Goal: Information Seeking & Learning: Learn about a topic

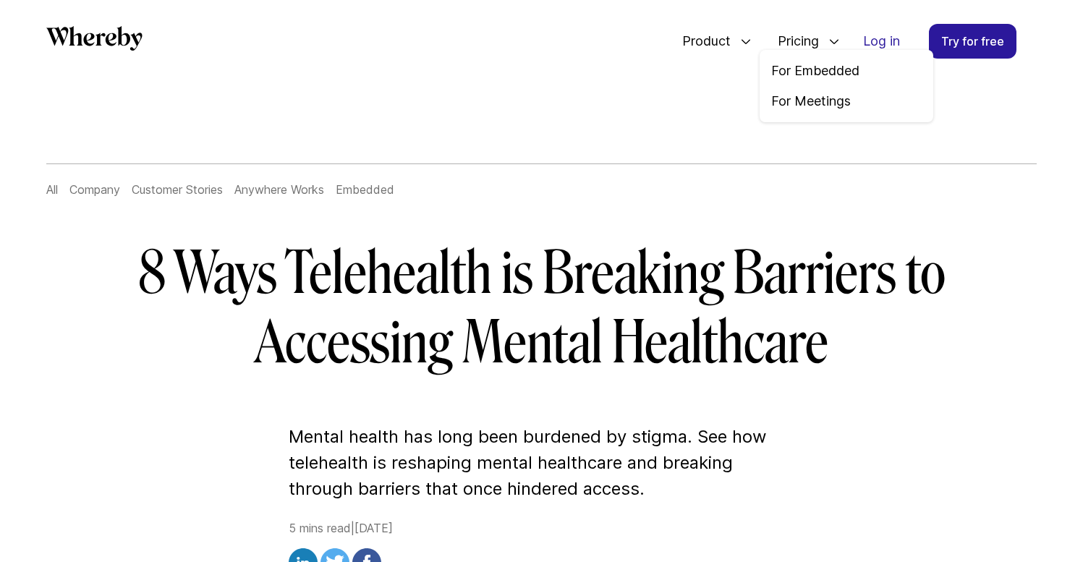
scroll to position [5, 0]
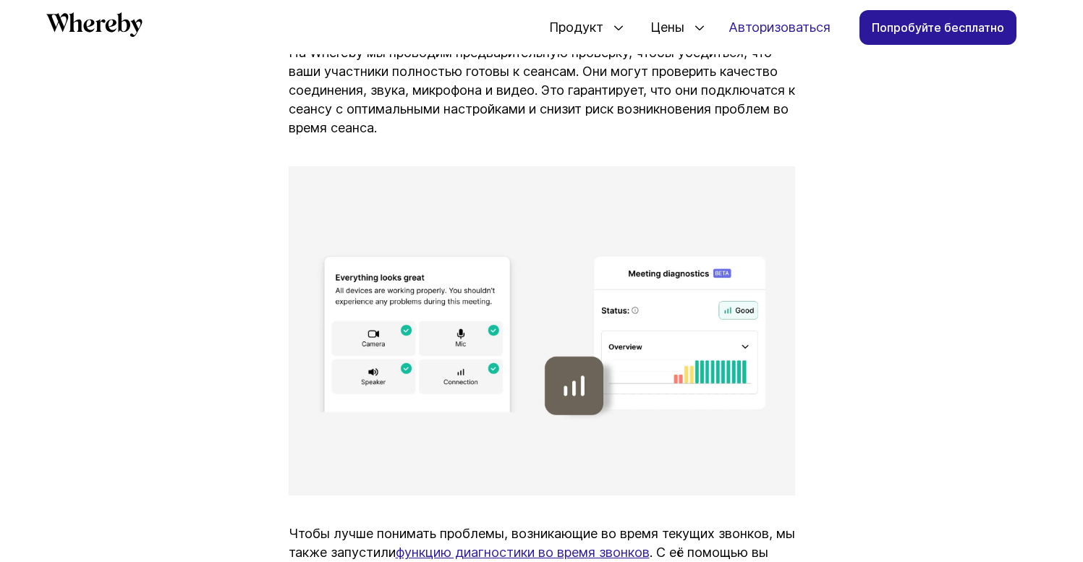
scroll to position [4353, 0]
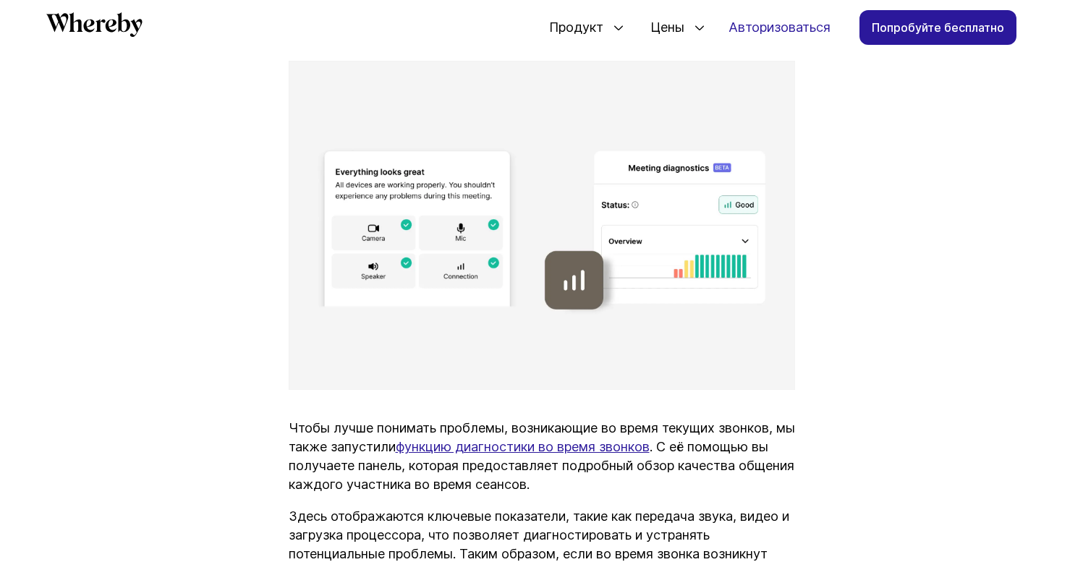
drag, startPoint x: 584, startPoint y: 395, endPoint x: 582, endPoint y: 386, distance: 8.8
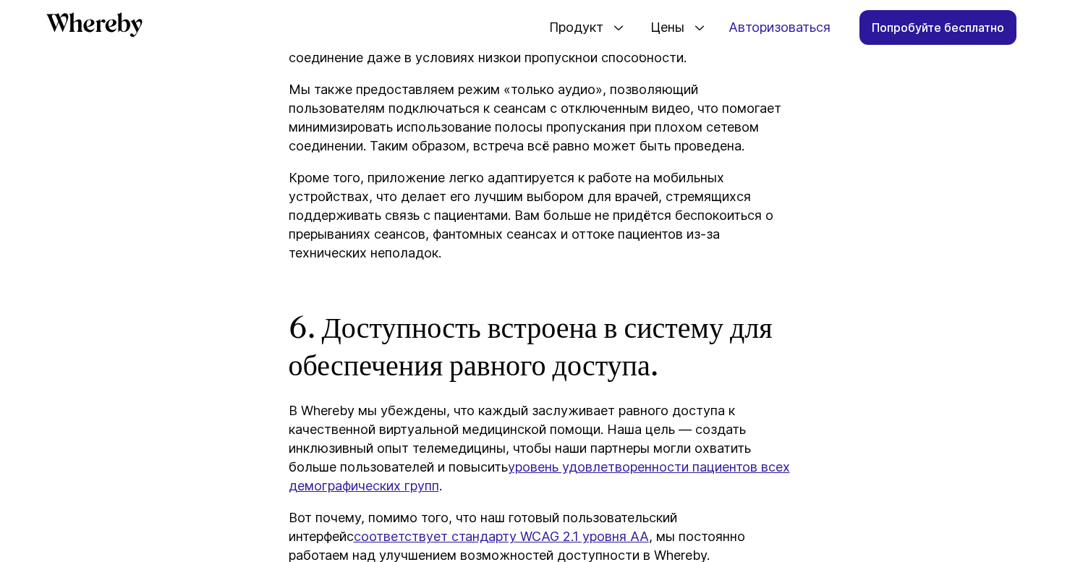
scroll to position [5382, 0]
